Goal: Transaction & Acquisition: Purchase product/service

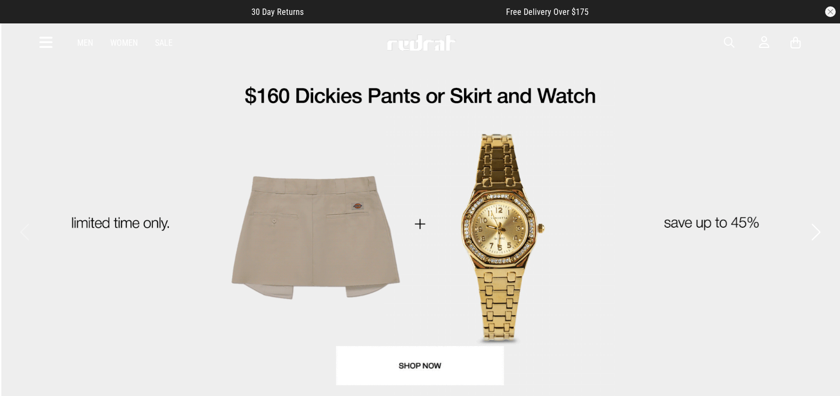
click at [728, 47] on span "button" at bounding box center [729, 42] width 11 height 13
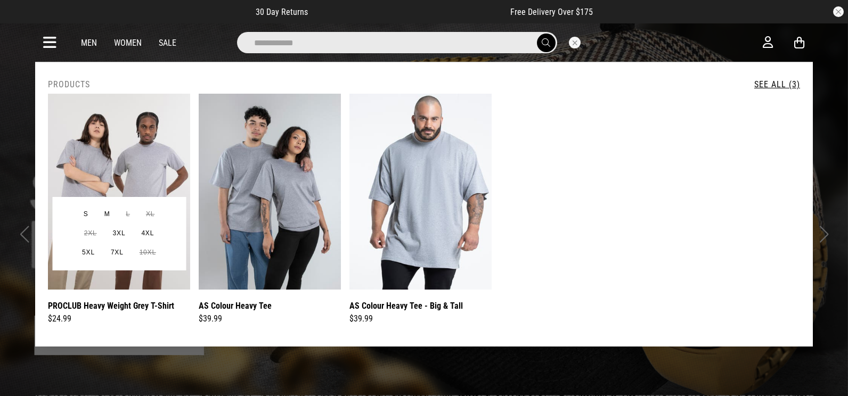
type input "**********"
click at [150, 133] on img at bounding box center [119, 192] width 142 height 196
